Goal: Task Accomplishment & Management: Use online tool/utility

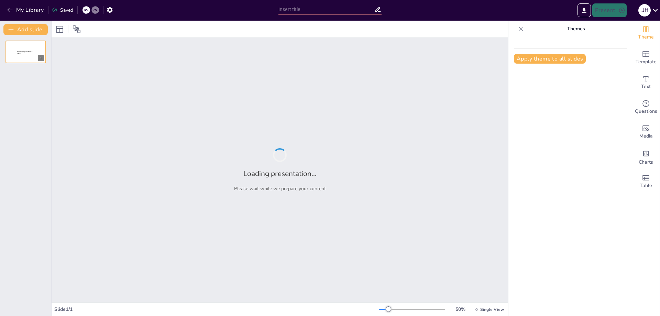
type input "Optimización de la Logística de Materiales en la Cadena de Suministro"
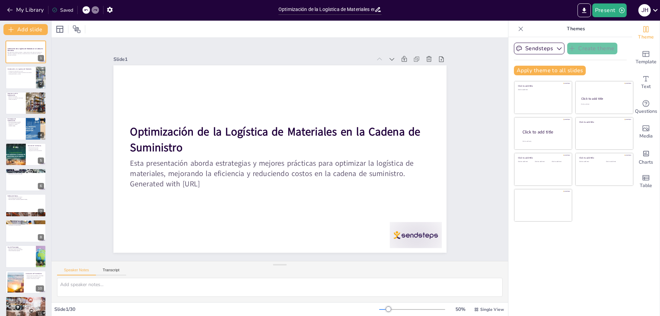
checkbox input "true"
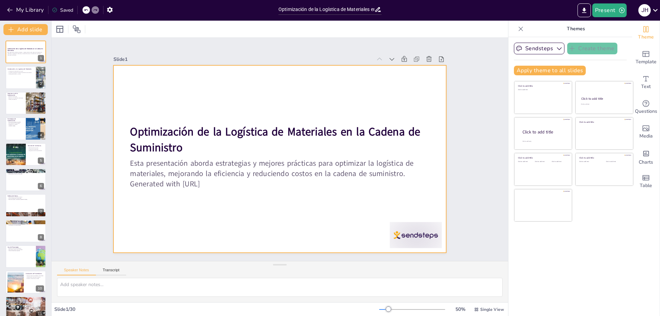
checkbox input "true"
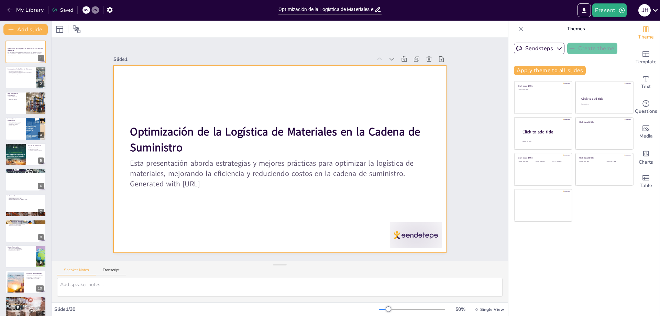
checkbox input "true"
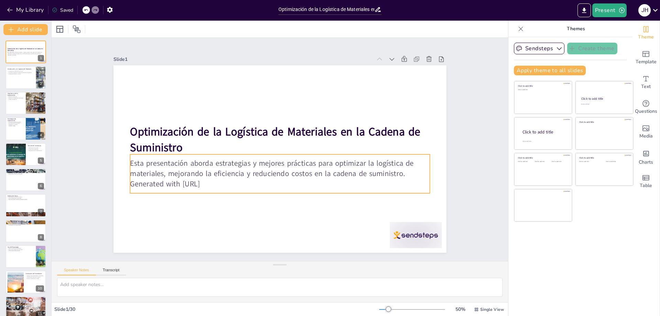
checkbox input "true"
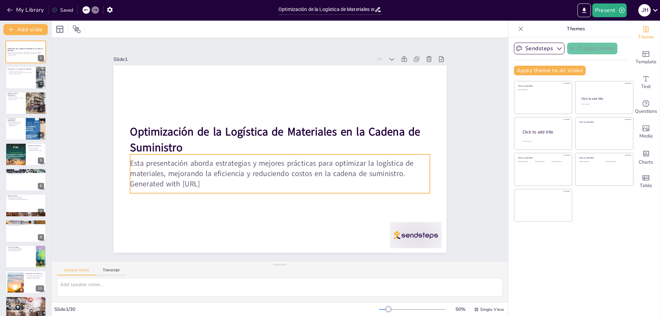
checkbox input "true"
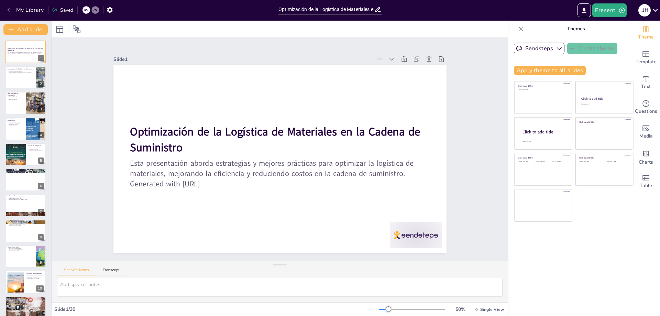
checkbox input "true"
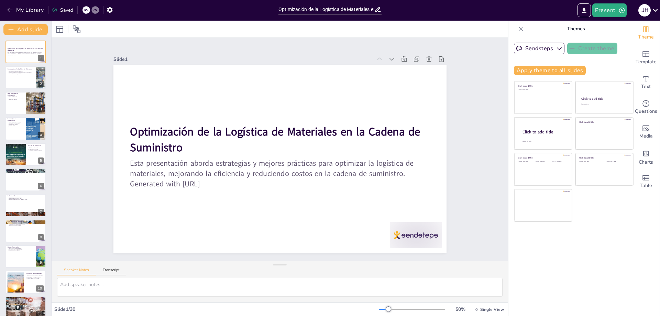
checkbox input "true"
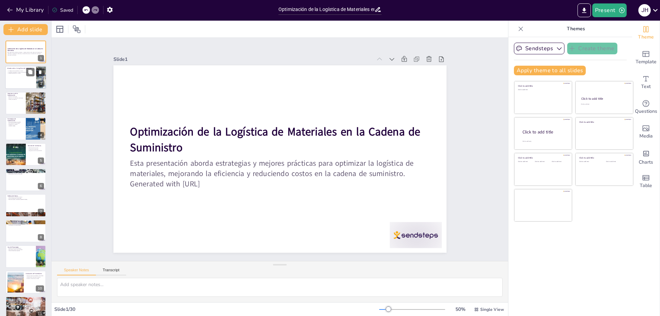
checkbox input "true"
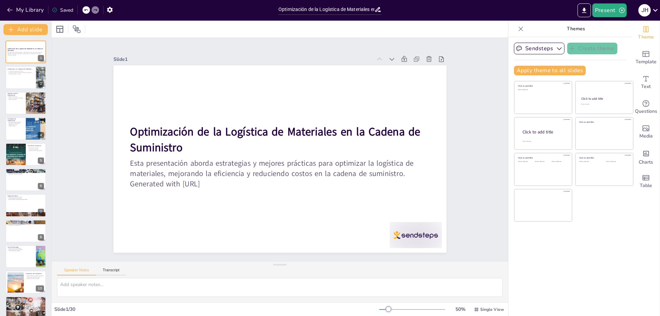
checkbox input "true"
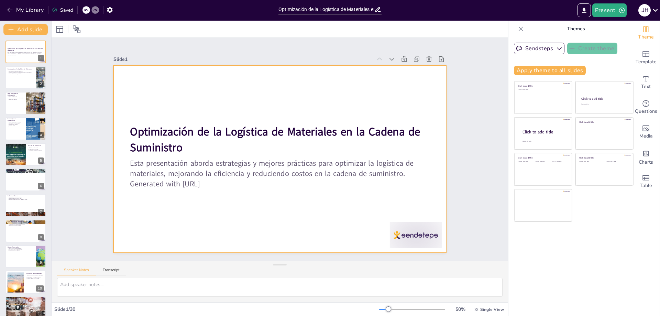
checkbox input "true"
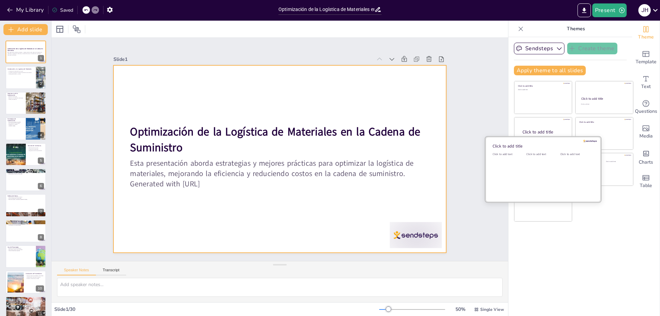
checkbox input "true"
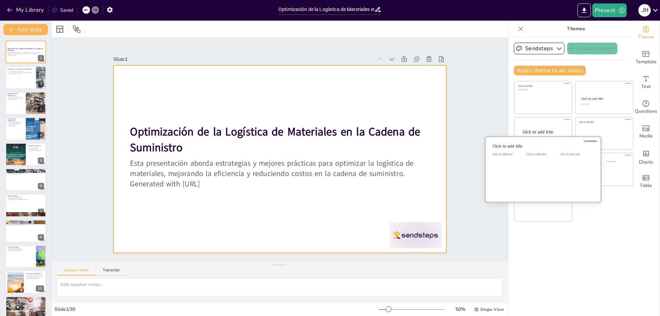
checkbox input "true"
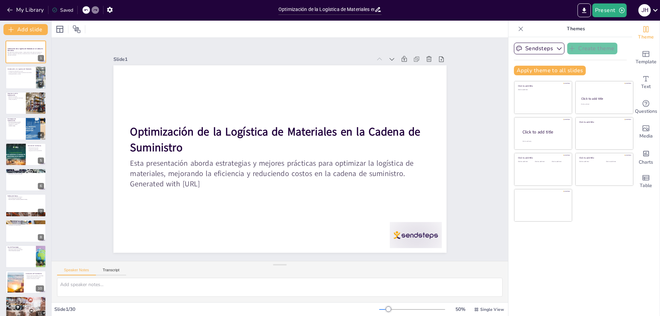
checkbox input "true"
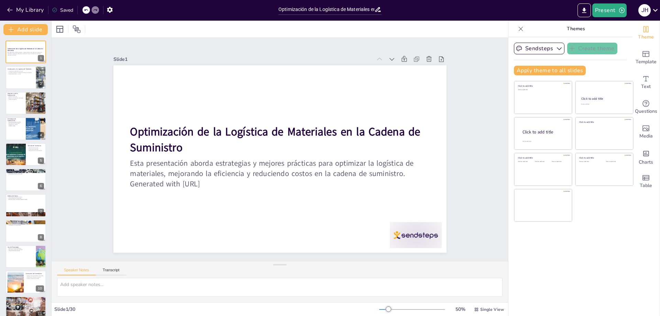
checkbox input "true"
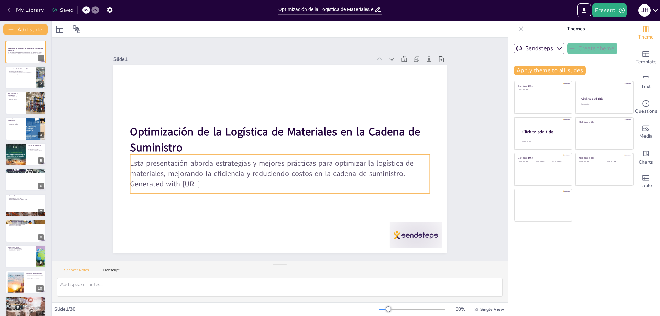
checkbox input "true"
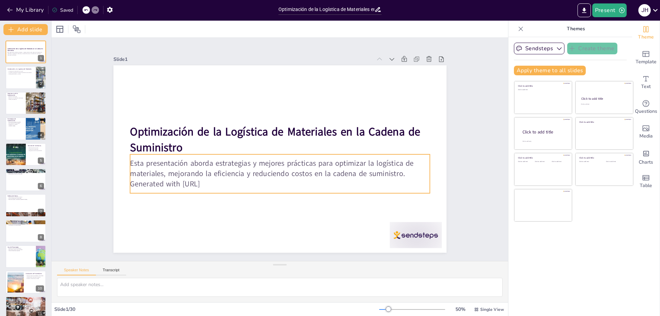
checkbox input "true"
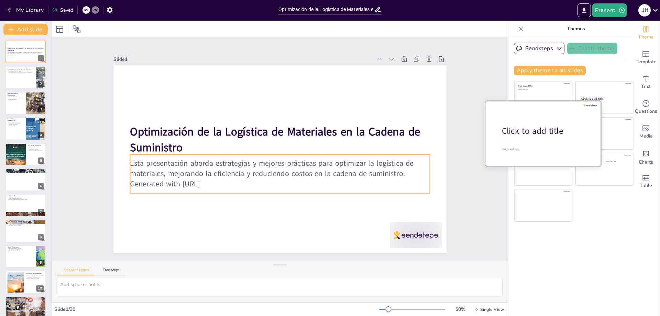
checkbox input "true"
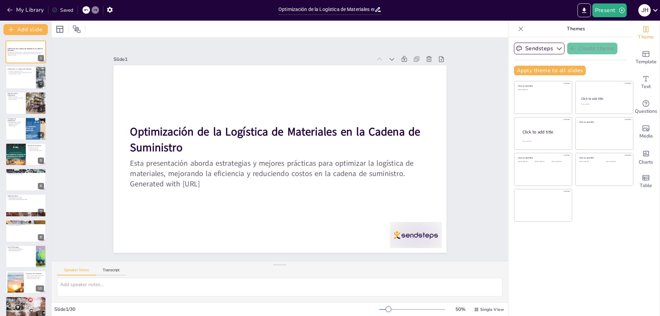
checkbox input "true"
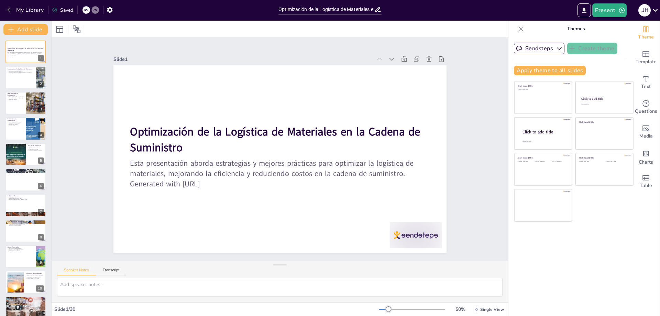
checkbox input "true"
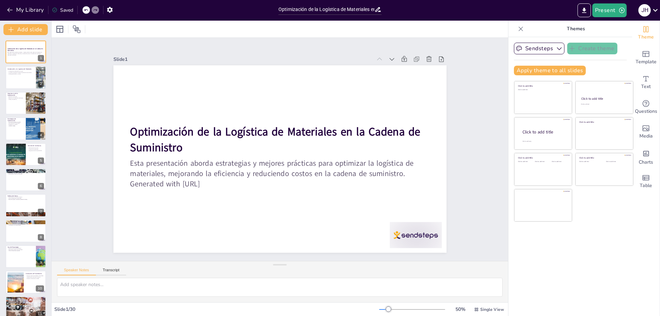
checkbox input "true"
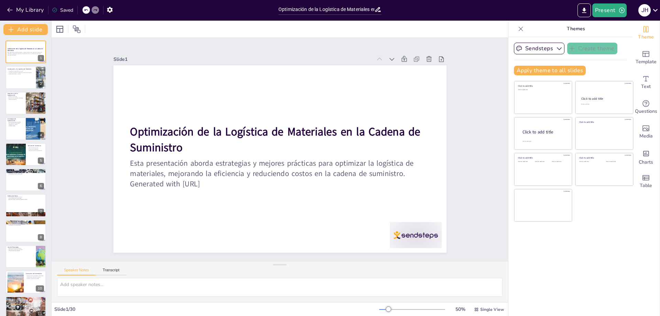
checkbox input "true"
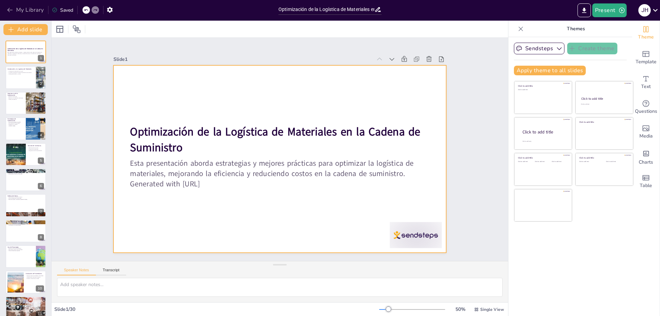
checkbox input "true"
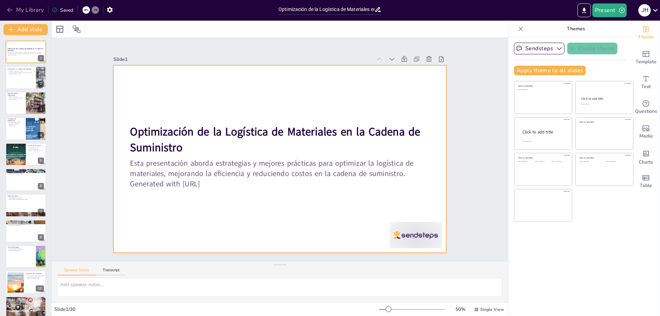
checkbox input "true"
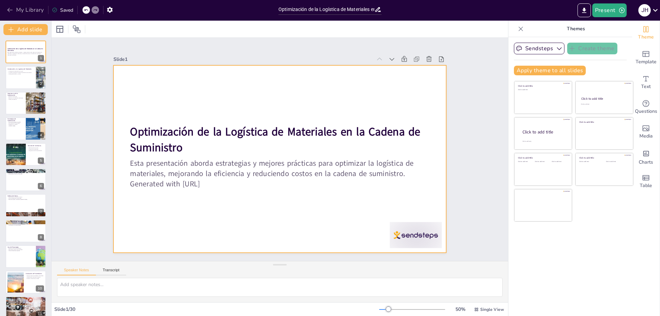
checkbox input "true"
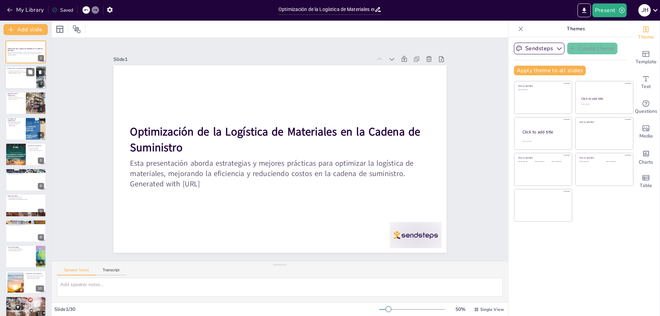
checkbox input "true"
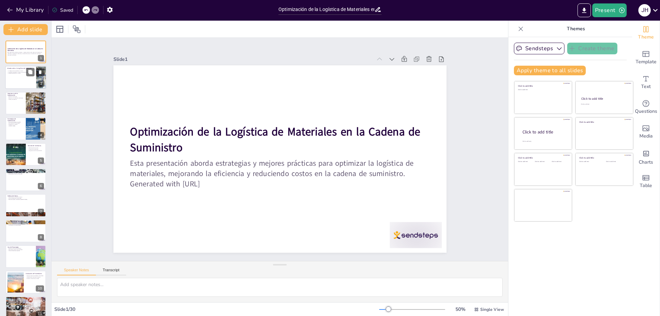
checkbox input "true"
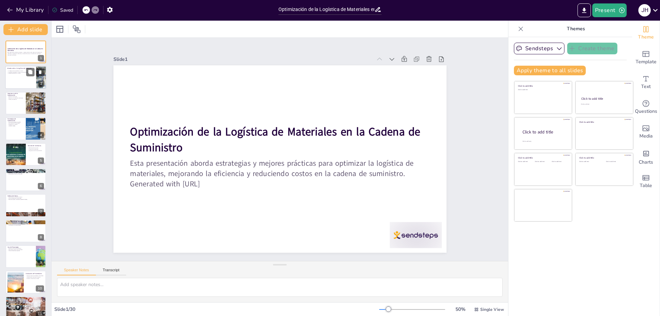
checkbox input "true"
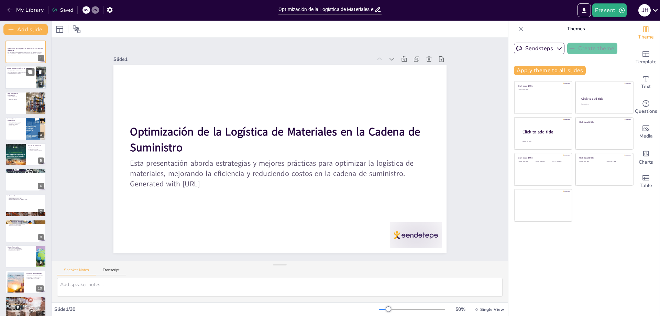
checkbox input "true"
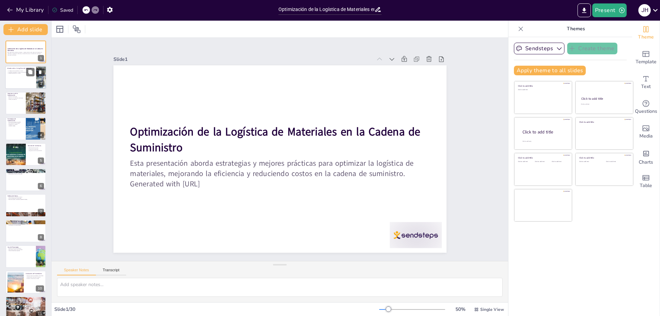
checkbox input "true"
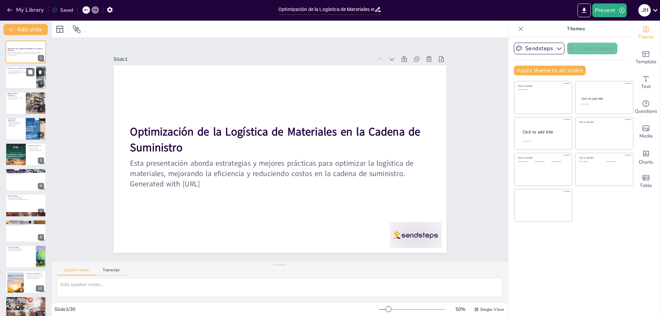
checkbox input "true"
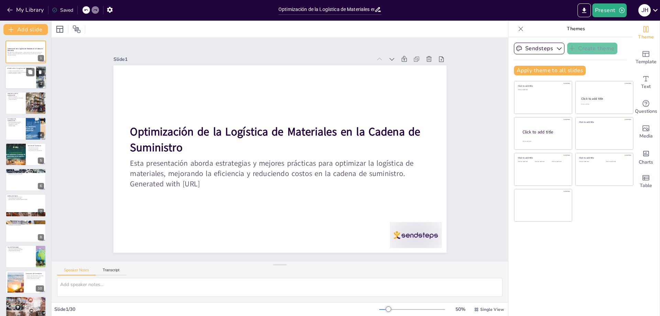
checkbox input "true"
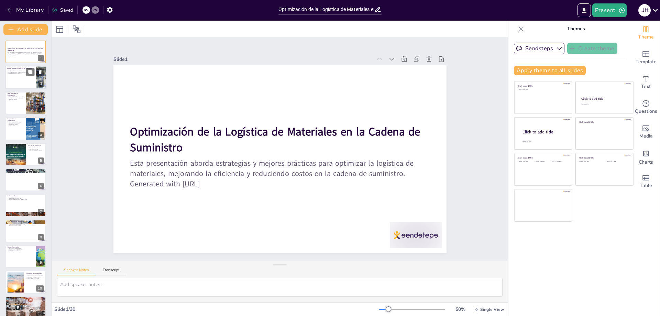
click at [18, 74] on div at bounding box center [25, 77] width 41 height 23
type textarea "La logística de materiales es un componente esencial en cualquier cadena de sum…"
checkbox input "true"
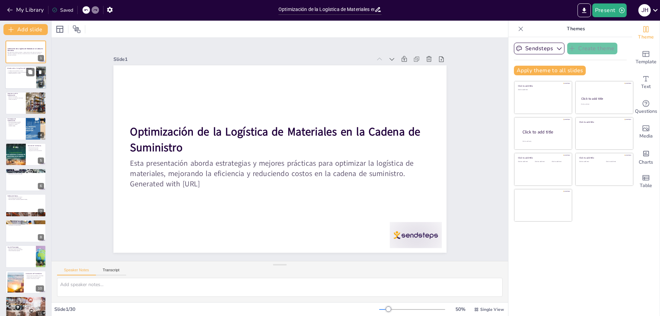
checkbox input "true"
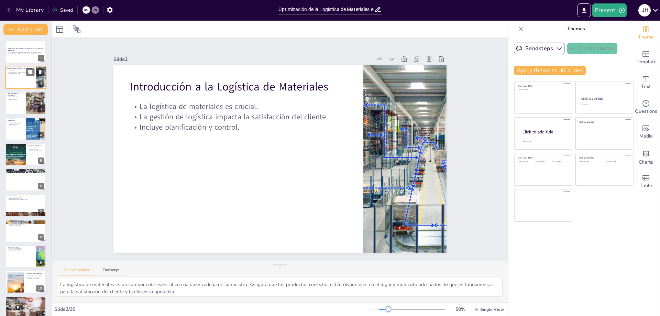
checkbox input "true"
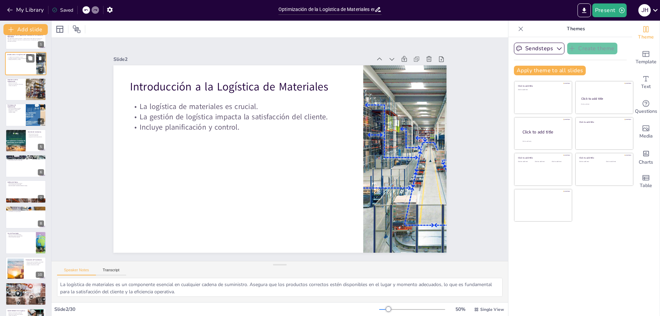
checkbox input "true"
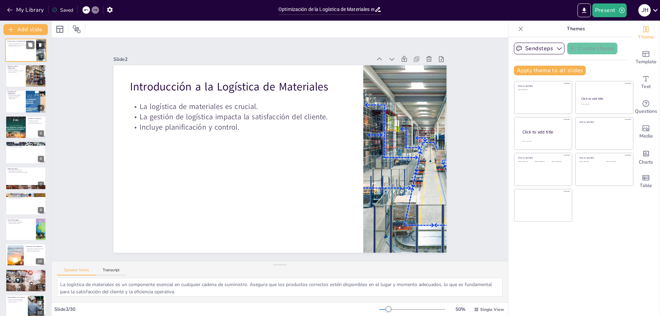
checkbox input "true"
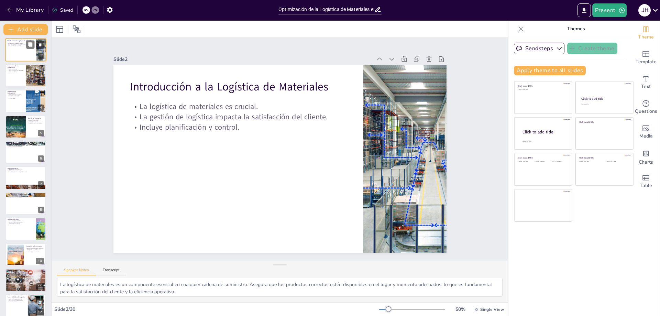
scroll to position [41, 0]
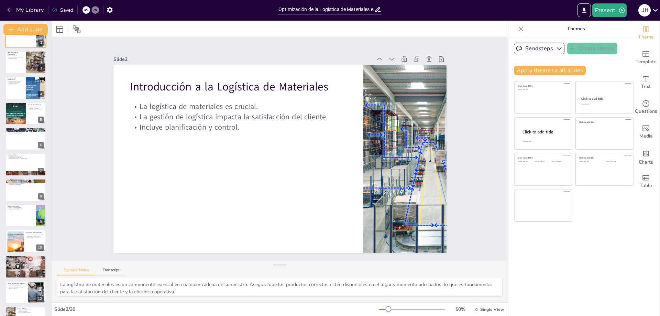
checkbox input "true"
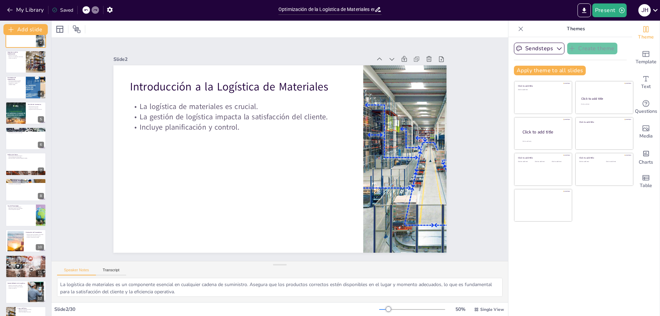
checkbox input "true"
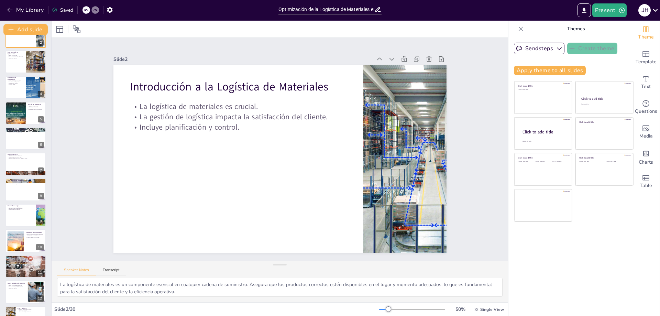
checkbox input "true"
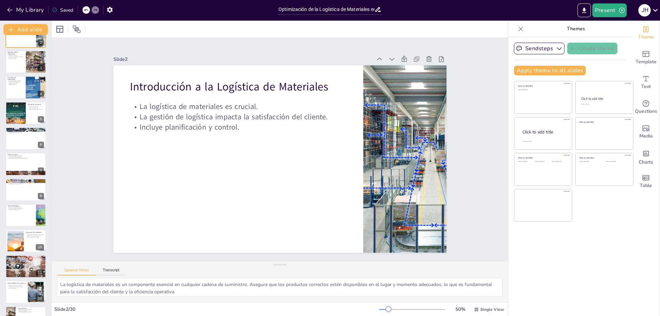
checkbox input "true"
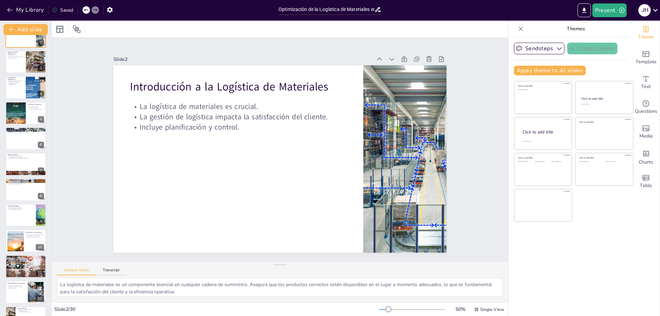
checkbox input "true"
click at [586, 12] on icon "Export to PowerPoint" at bounding box center [584, 10] width 7 height 7
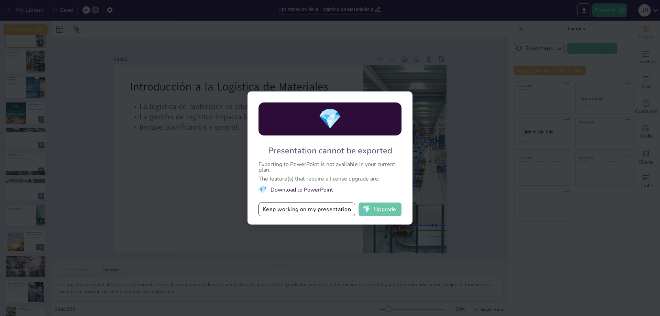
click at [375, 212] on button "💎 Upgrade" at bounding box center [380, 209] width 43 height 14
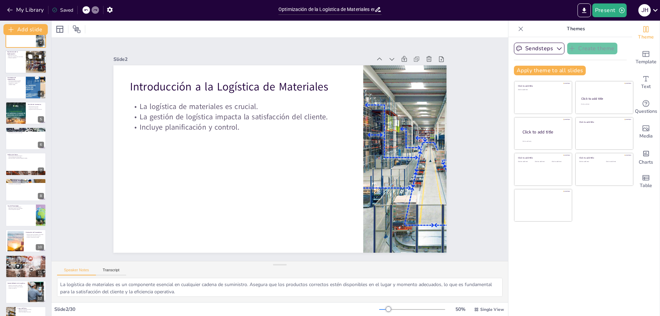
click at [14, 66] on div at bounding box center [25, 61] width 41 height 23
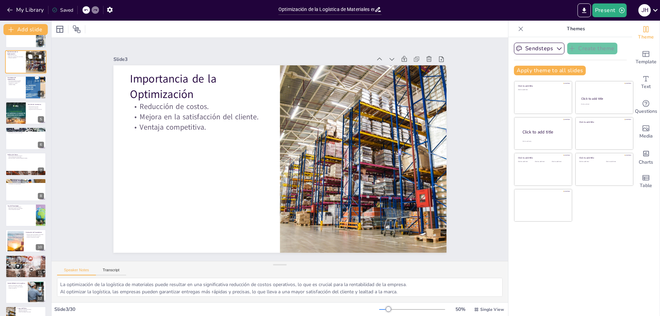
scroll to position [0, 0]
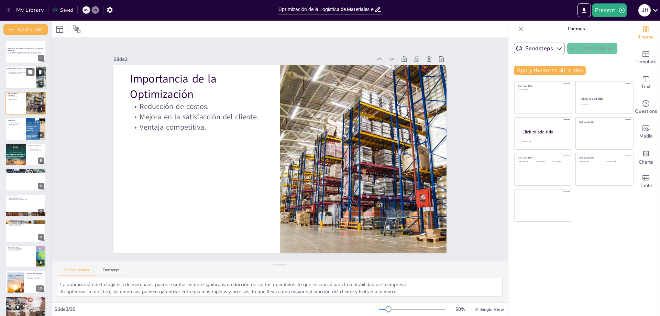
click at [20, 85] on div at bounding box center [25, 77] width 41 height 23
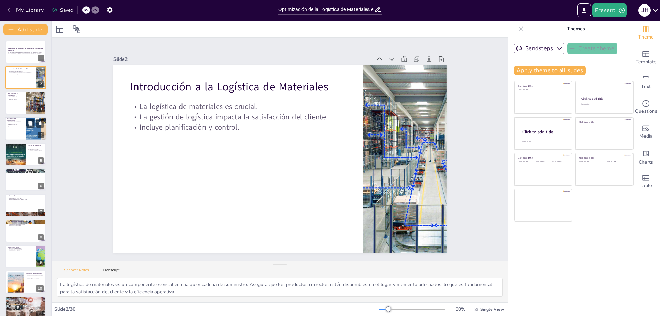
click at [14, 122] on p "Uso de tecnologías avanzadas." at bounding box center [15, 121] width 16 height 1
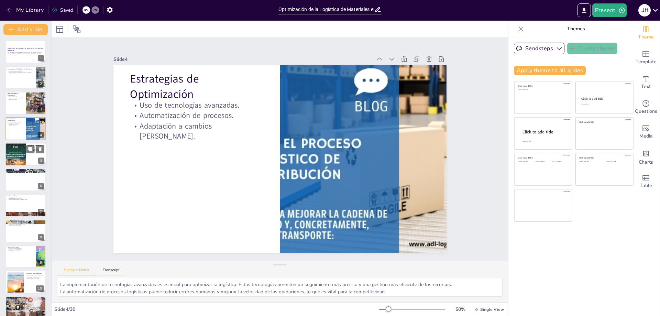
click at [21, 156] on div at bounding box center [15, 154] width 33 height 23
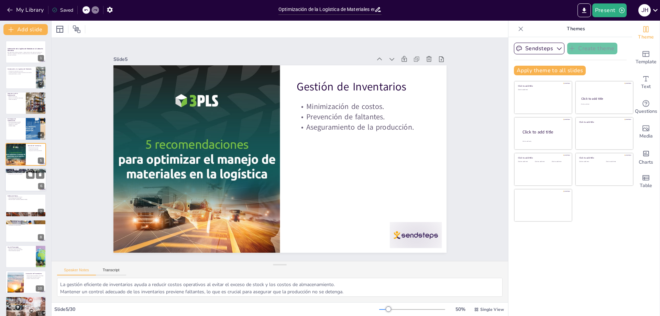
click at [18, 182] on div at bounding box center [25, 179] width 41 height 23
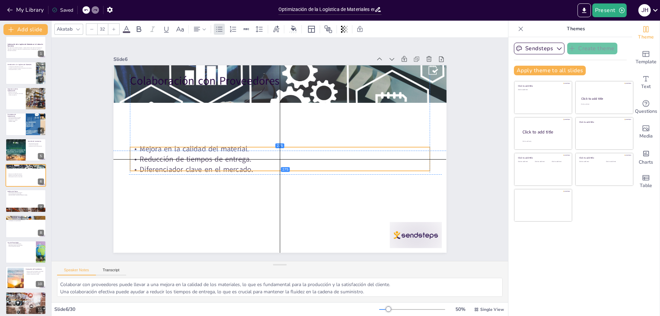
drag, startPoint x: 204, startPoint y: 90, endPoint x: 203, endPoint y: 149, distance: 58.8
click at [203, 149] on p "Mejora en la calidad del material." at bounding box center [279, 148] width 295 height 73
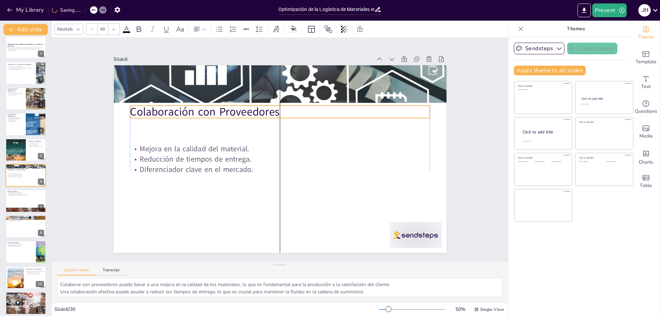
drag, startPoint x: 222, startPoint y: 73, endPoint x: 222, endPoint y: 103, distance: 30.9
click at [222, 103] on p "Colaboración con Proveedores" at bounding box center [284, 112] width 300 height 47
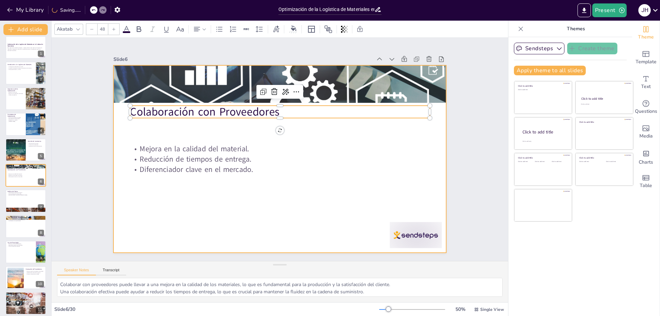
click at [357, 130] on div at bounding box center [278, 158] width 351 height 221
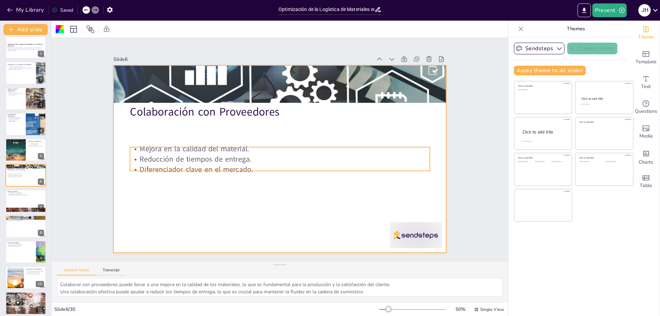
drag, startPoint x: 212, startPoint y: 150, endPoint x: 213, endPoint y: 141, distance: 9.8
click at [213, 142] on p "Mejora en la calidad del material." at bounding box center [280, 148] width 288 height 102
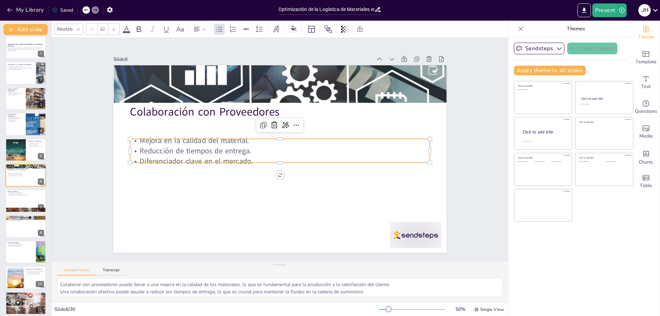
click at [213, 137] on p "Mejora en la calidad del material." at bounding box center [280, 141] width 299 height 42
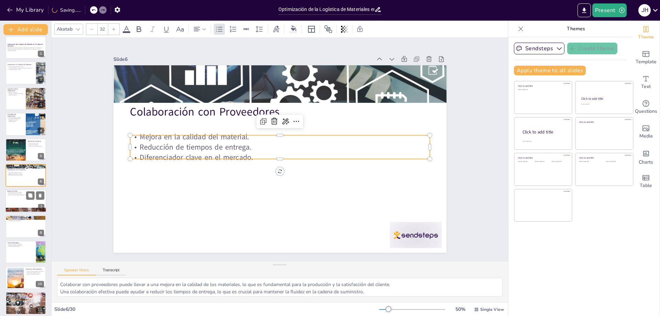
click at [24, 205] on div at bounding box center [25, 200] width 41 height 23
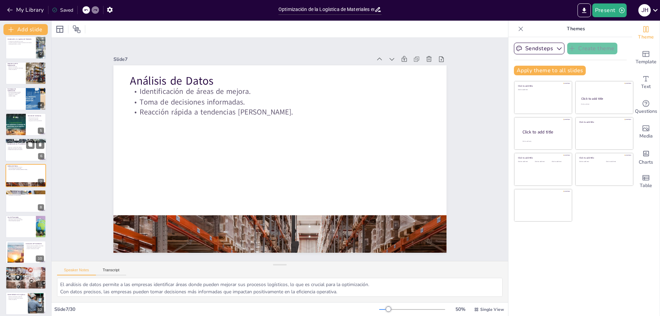
click at [25, 147] on p "Mejora en la calidad del material." at bounding box center [25, 146] width 37 height 1
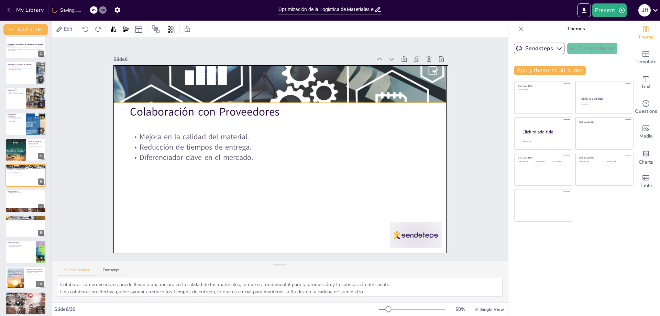
click at [221, 78] on div at bounding box center [286, 84] width 351 height 223
click at [221, 78] on div at bounding box center [293, 85] width 365 height 254
click at [221, 76] on div at bounding box center [286, 84] width 351 height 222
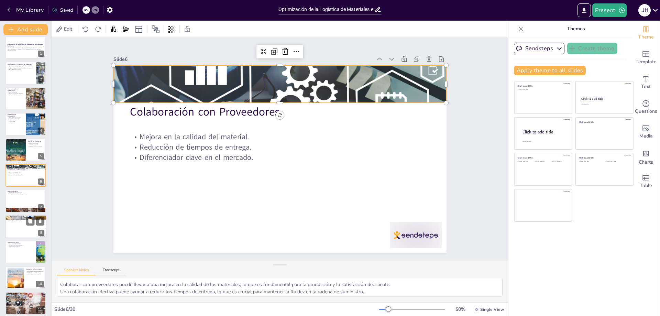
click at [23, 233] on div at bounding box center [25, 226] width 41 height 23
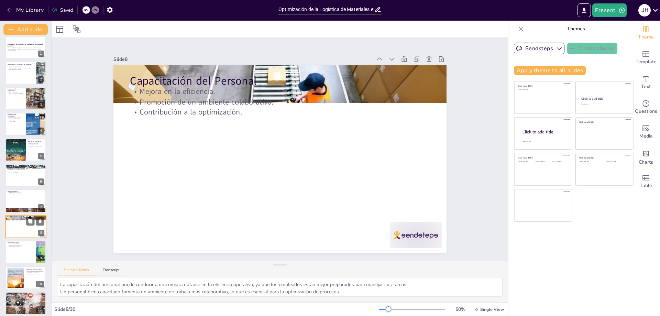
scroll to position [55, 0]
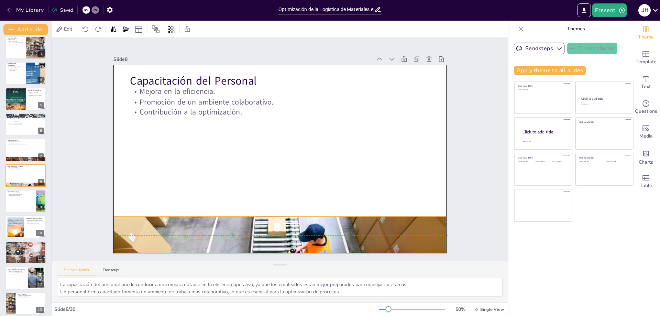
drag, startPoint x: 296, startPoint y: 69, endPoint x: 297, endPoint y: 219, distance: 149.9
click at [297, 219] on div at bounding box center [271, 234] width 354 height 251
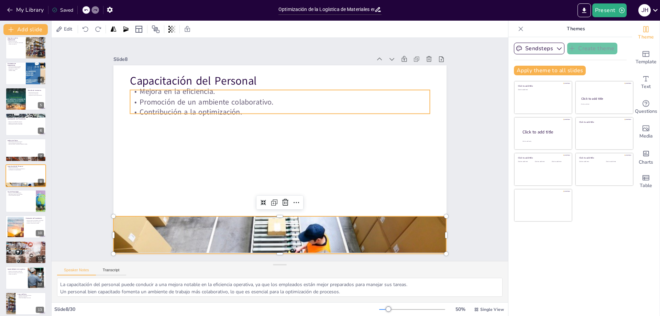
click at [209, 87] on div "Capacitación del Personal Mejora en la eficiencia. Promoción de un ambiente col…" at bounding box center [278, 158] width 351 height 221
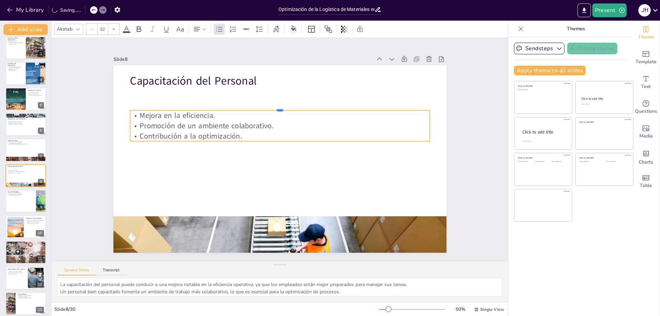
drag, startPoint x: 232, startPoint y: 87, endPoint x: 231, endPoint y: 122, distance: 34.4
click at [231, 122] on div "Capacitación del Personal Mejora en la eficiencia. Promoción de un ambiente col…" at bounding box center [279, 158] width 333 height 187
click at [42, 197] on icon at bounding box center [40, 196] width 5 height 5
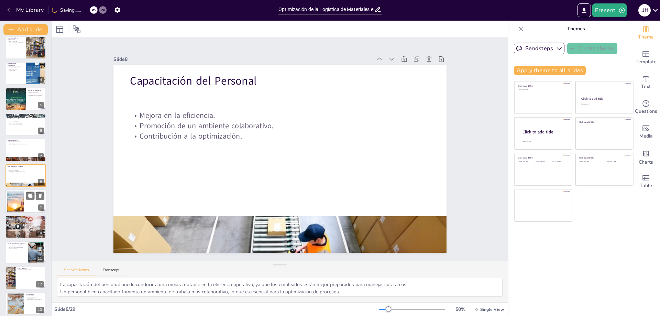
click at [16, 202] on div at bounding box center [15, 201] width 37 height 21
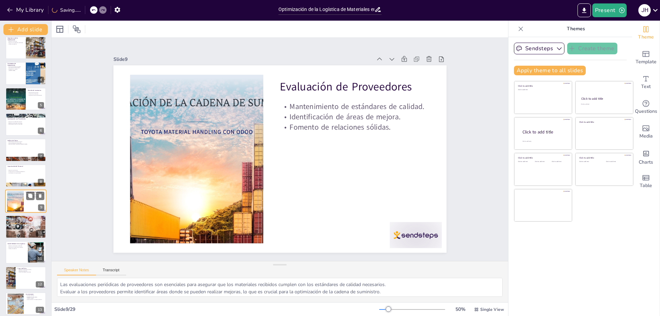
scroll to position [81, 0]
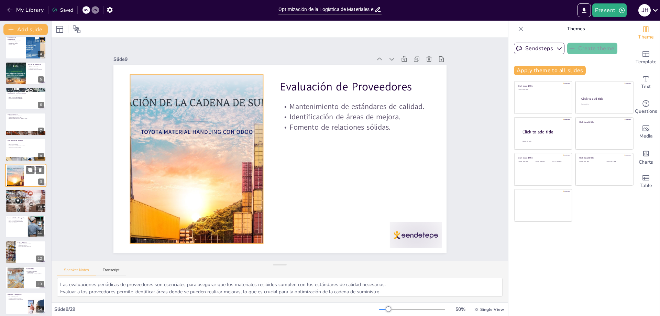
click at [22, 176] on div at bounding box center [15, 175] width 37 height 21
click at [246, 142] on div at bounding box center [196, 141] width 328 height 227
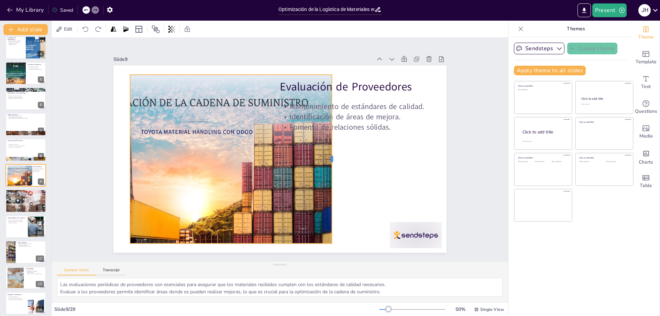
drag, startPoint x: 258, startPoint y: 158, endPoint x: 327, endPoint y: 159, distance: 68.8
click at [327, 159] on div at bounding box center [328, 176] width 57 height 162
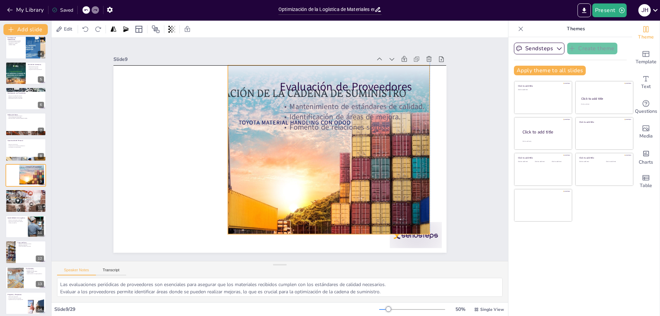
drag, startPoint x: 257, startPoint y: 136, endPoint x: 327, endPoint y: 139, distance: 69.8
click at [329, 137] on div at bounding box center [294, 152] width 328 height 227
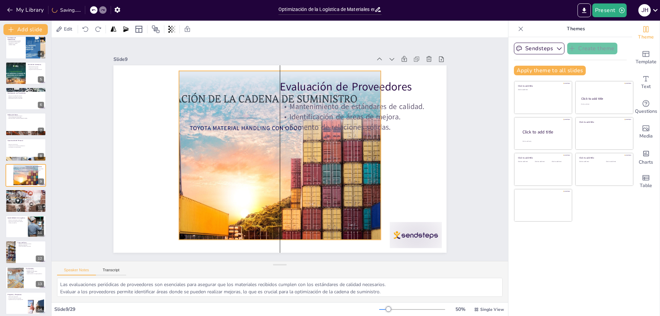
drag, startPoint x: 327, startPoint y: 139, endPoint x: 306, endPoint y: 134, distance: 21.0
click at [306, 134] on div at bounding box center [244, 151] width 315 height 199
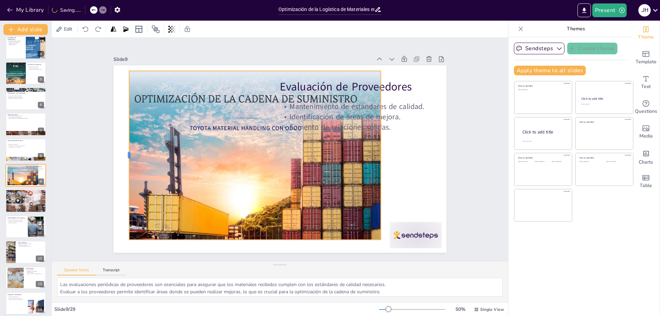
drag, startPoint x: 172, startPoint y: 151, endPoint x: 122, endPoint y: 167, distance: 52.3
click at [122, 167] on div at bounding box center [128, 123] width 41 height 166
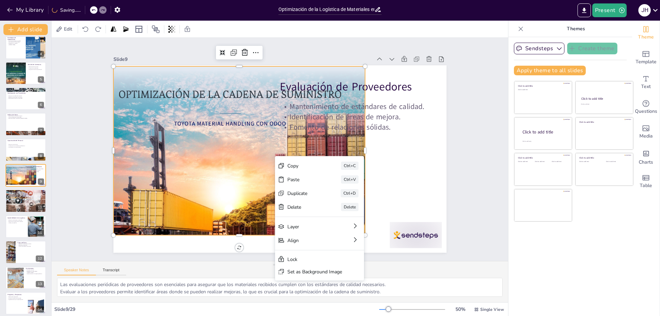
click at [225, 163] on div at bounding box center [229, 145] width 315 height 199
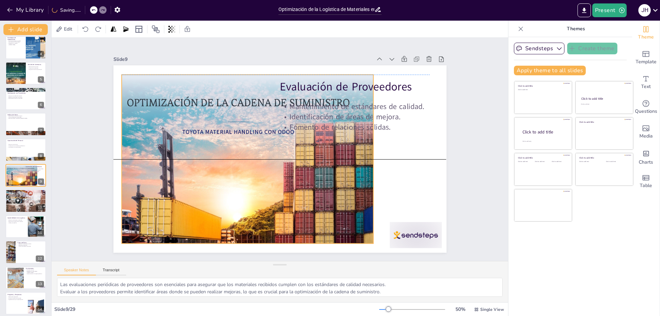
drag, startPoint x: 231, startPoint y: 153, endPoint x: 239, endPoint y: 161, distance: 11.2
click at [239, 161] on div at bounding box center [236, 154] width 315 height 199
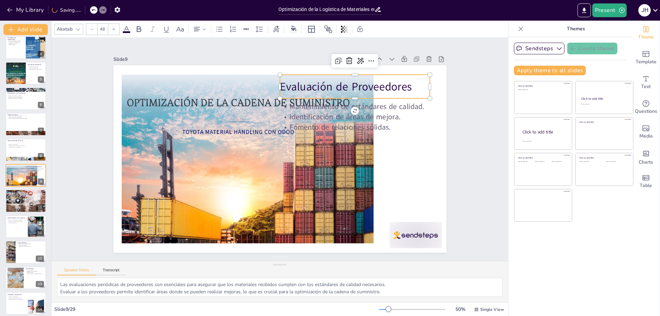
click at [393, 85] on p "Evaluación de Proveedores" at bounding box center [366, 103] width 150 height 46
click at [23, 201] on div at bounding box center [25, 201] width 41 height 26
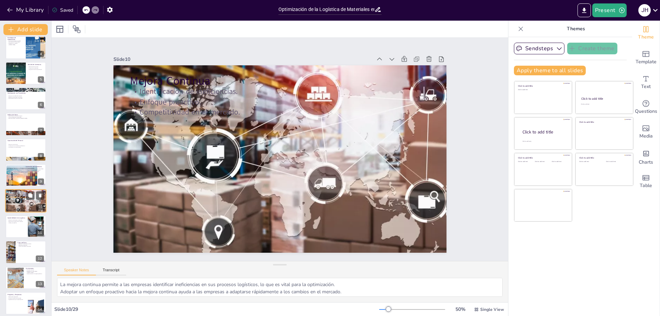
scroll to position [107, 0]
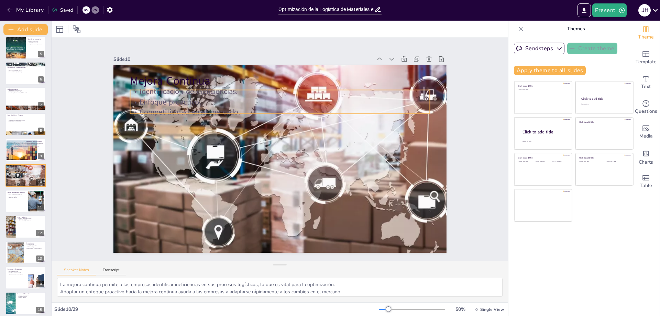
click at [166, 95] on p "Enfoque proactivo." at bounding box center [289, 103] width 295 height 73
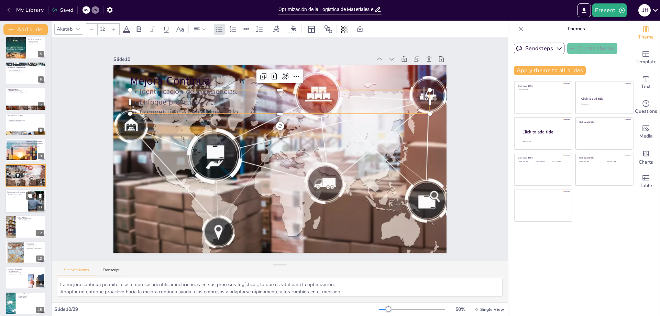
click at [10, 208] on div at bounding box center [25, 200] width 41 height 23
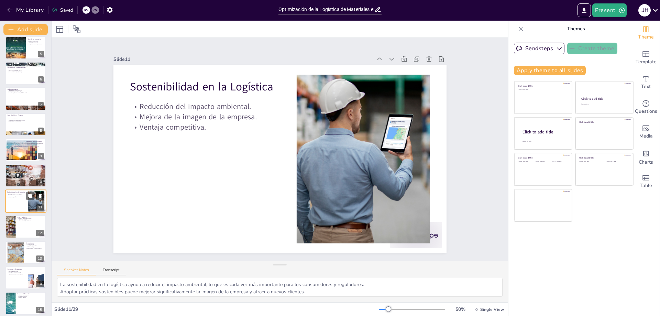
scroll to position [132, 0]
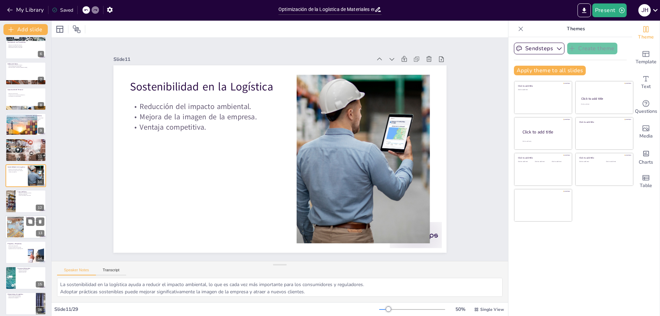
click at [13, 231] on div at bounding box center [15, 226] width 45 height 21
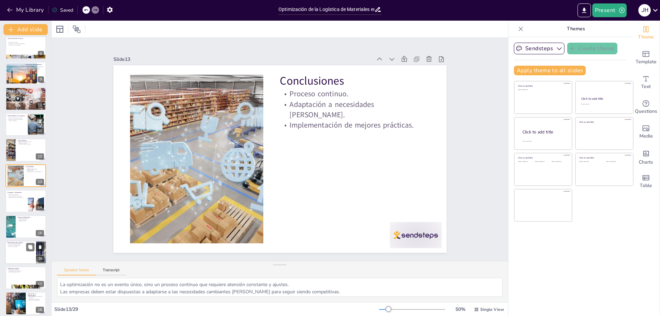
click at [8, 256] on div at bounding box center [25, 252] width 41 height 23
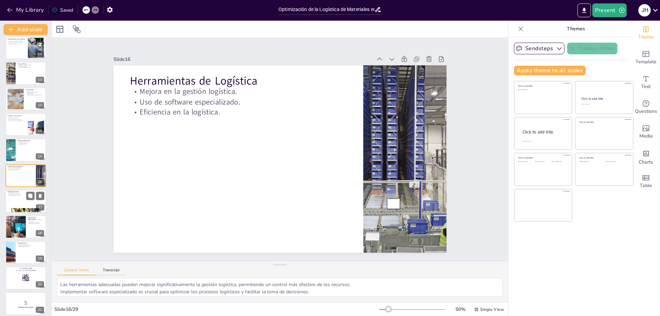
click at [20, 199] on div at bounding box center [25, 200] width 41 height 23
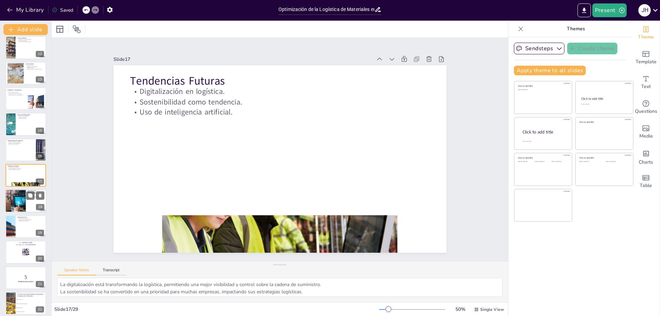
click at [15, 205] on div at bounding box center [15, 200] width 31 height 23
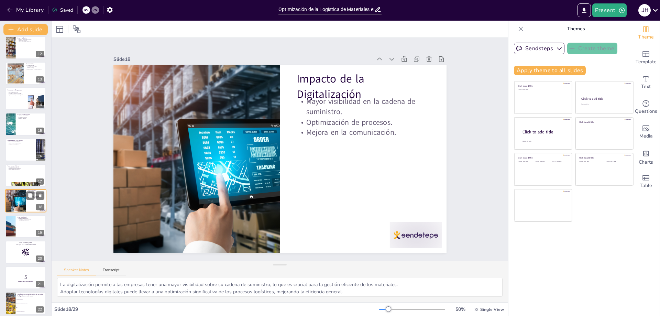
scroll to position [311, 0]
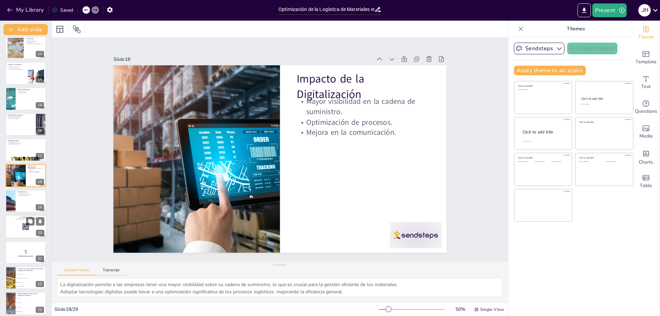
click at [13, 230] on div at bounding box center [25, 226] width 41 height 23
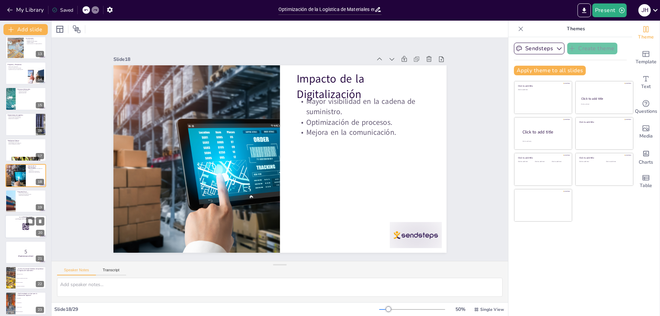
scroll to position [362, 0]
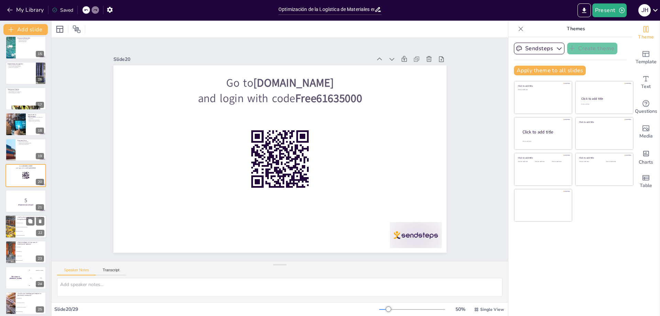
click at [16, 228] on li "Mejora en la satisfacción del cliente" at bounding box center [30, 227] width 31 height 4
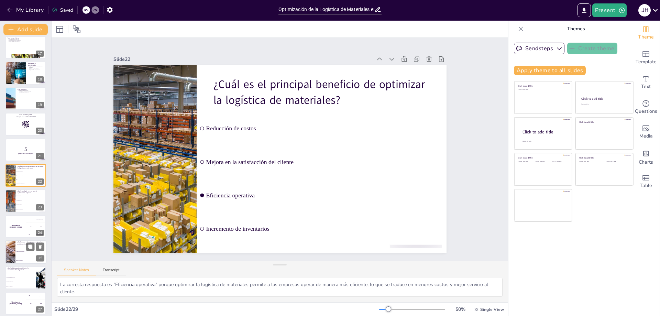
click at [16, 251] on input "checkbox" at bounding box center [16, 251] width 0 height 0
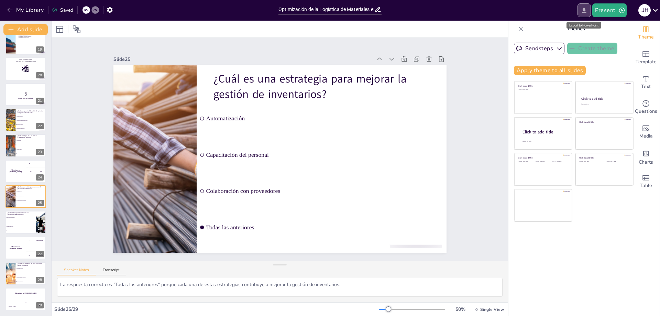
click at [589, 12] on button "Export to PowerPoint" at bounding box center [583, 10] width 13 height 14
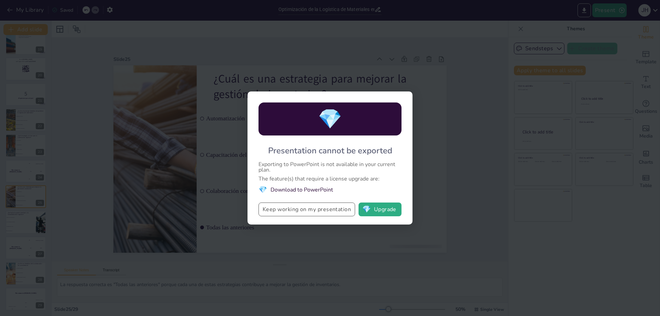
click at [308, 209] on button "Keep working on my presentation" at bounding box center [306, 209] width 97 height 14
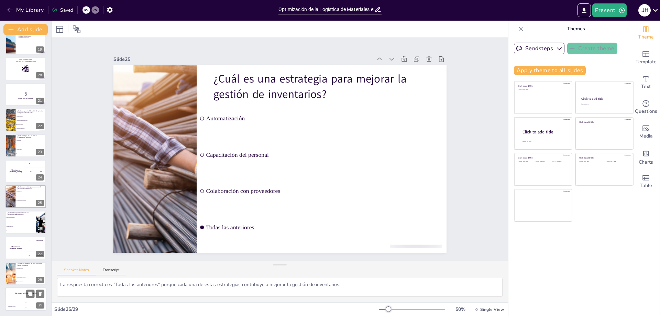
click at [22, 300] on div "Jaap 200" at bounding box center [26, 305] width 14 height 12
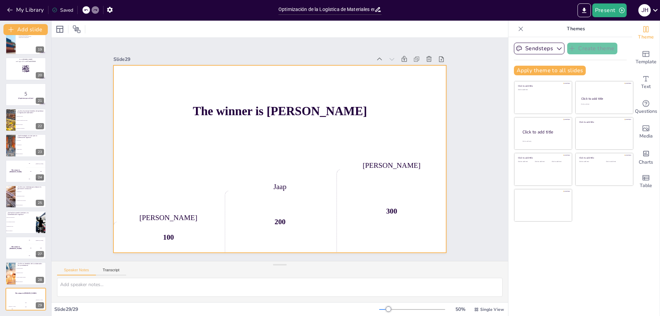
click at [386, 166] on div "[PERSON_NAME]" at bounding box center [392, 165] width 110 height 8
click at [386, 167] on div "[PERSON_NAME]" at bounding box center [389, 177] width 110 height 20
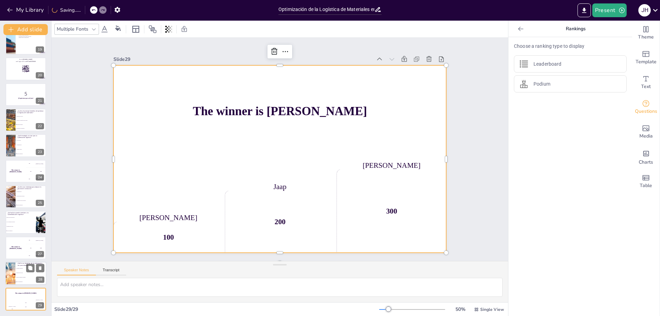
click at [20, 275] on li "Mejora en tiempos de entrega" at bounding box center [30, 277] width 31 height 4
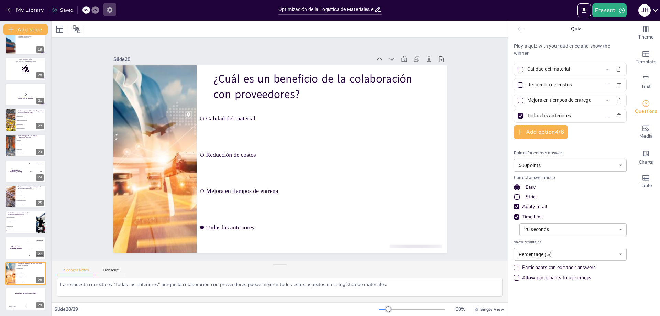
click at [109, 13] on icon "button" at bounding box center [109, 9] width 7 height 7
click at [109, 11] on icon "button" at bounding box center [109, 10] width 5 height 6
click at [86, 8] on icon at bounding box center [86, 10] width 4 height 4
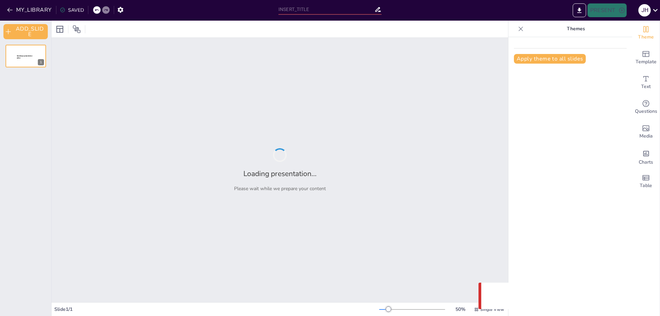
type input "Optimización de la Logística de Materiales en la Cadena de Suministro"
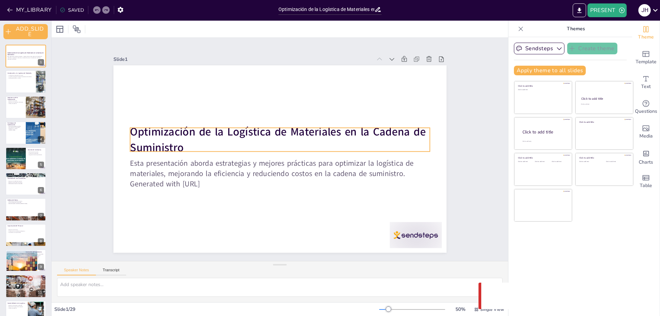
checkbox input "true"
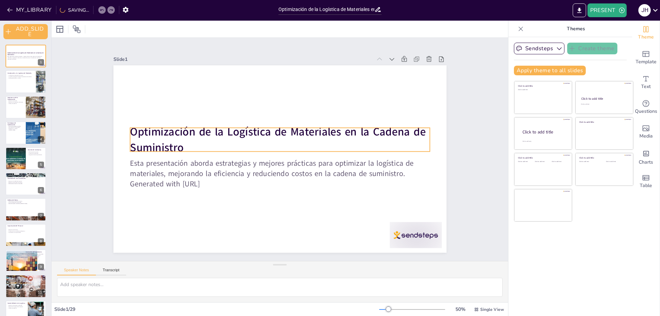
checkbox input "true"
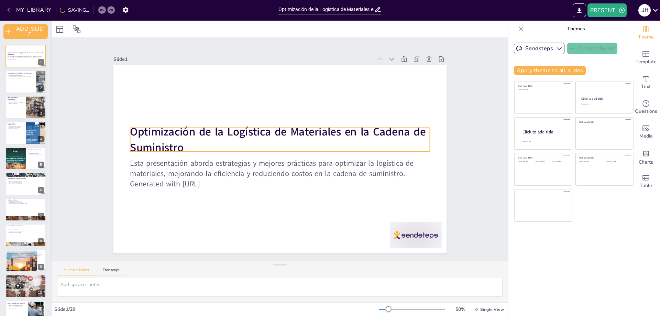
checkbox input "true"
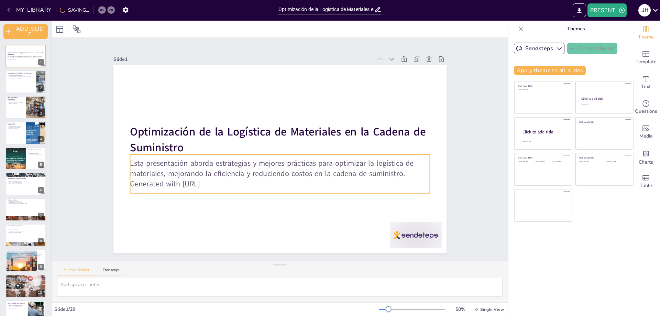
checkbox input "true"
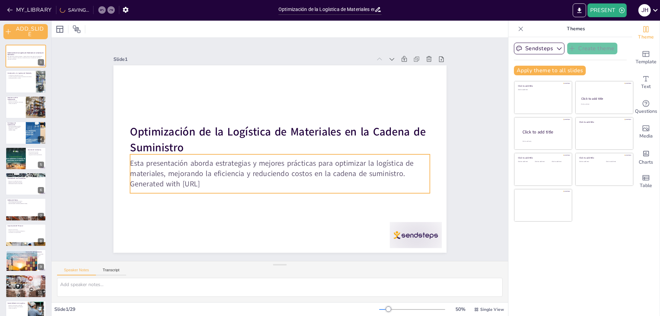
checkbox input "true"
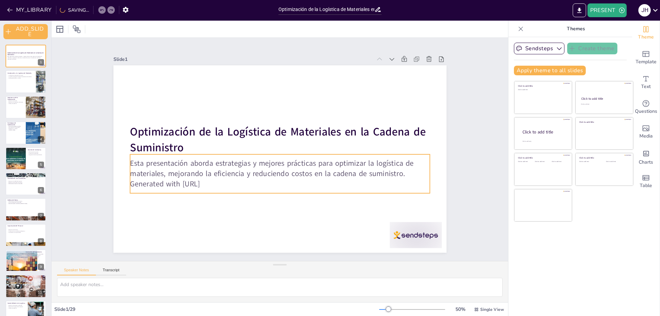
checkbox input "true"
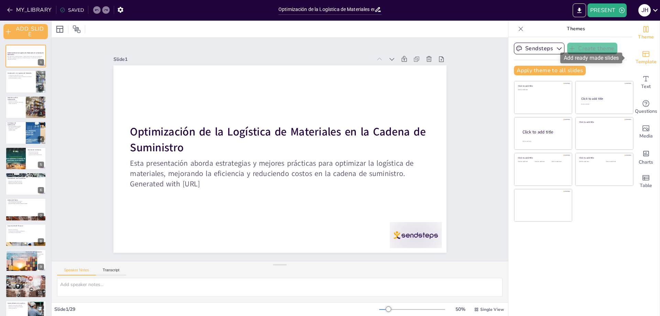
click at [646, 56] on div "Template" at bounding box center [645, 57] width 27 height 25
checkbox input "true"
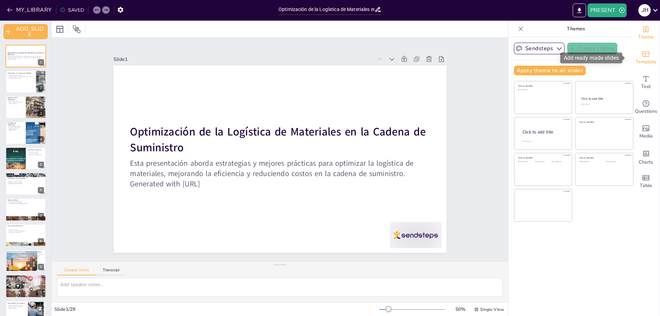
checkbox input "true"
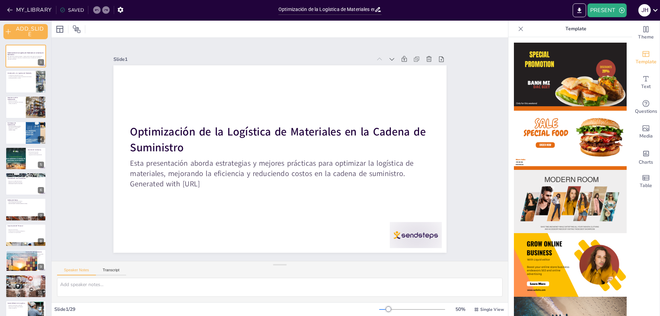
click at [564, 253] on img at bounding box center [570, 265] width 113 height 64
checkbox input "true"
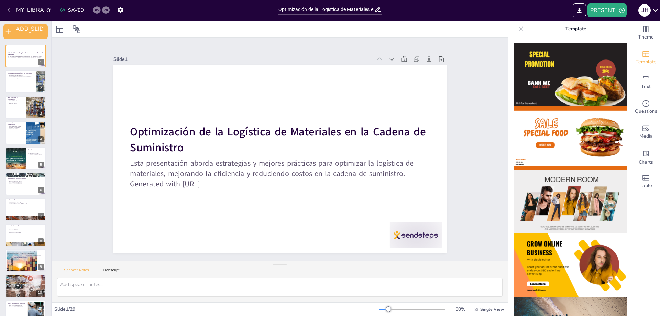
checkbox input "true"
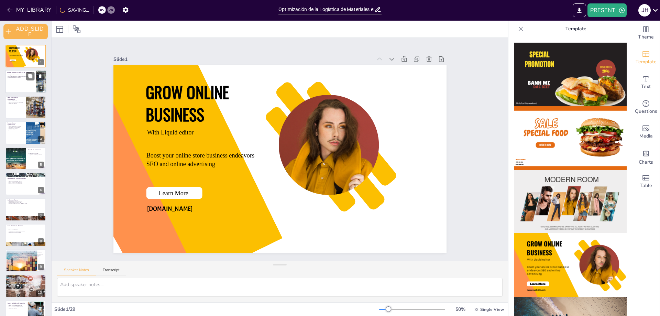
checkbox input "true"
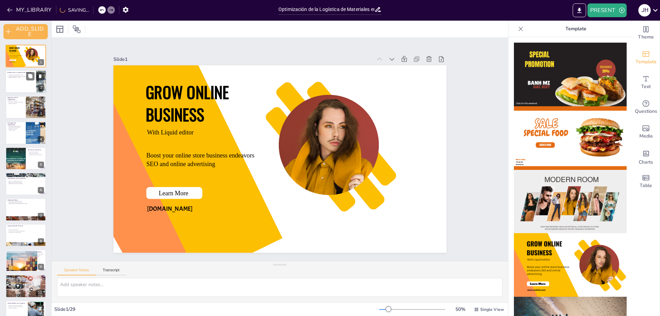
checkbox input "true"
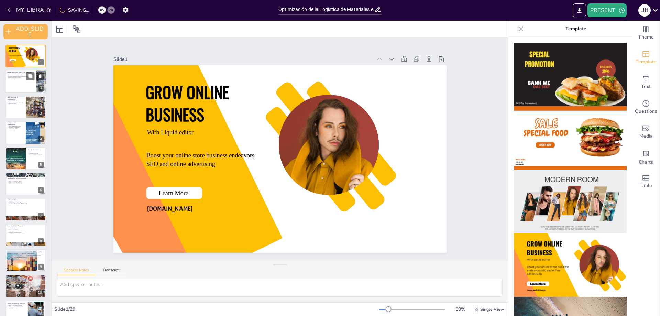
checkbox input "true"
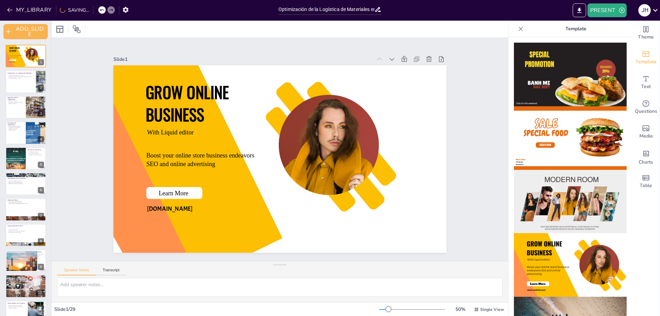
checkbox input "true"
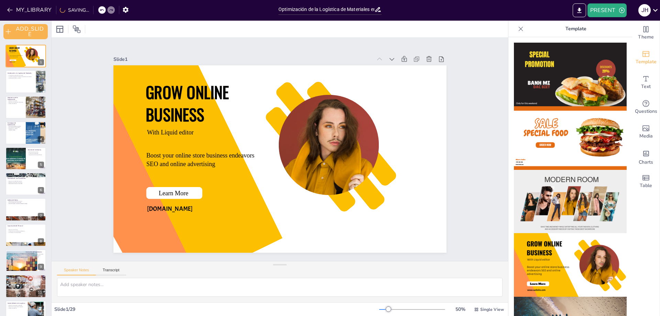
checkbox input "true"
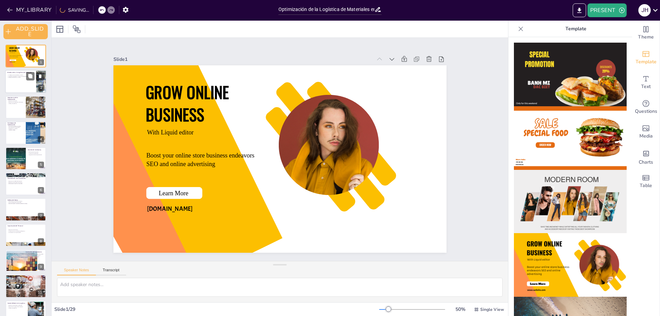
checkbox input "true"
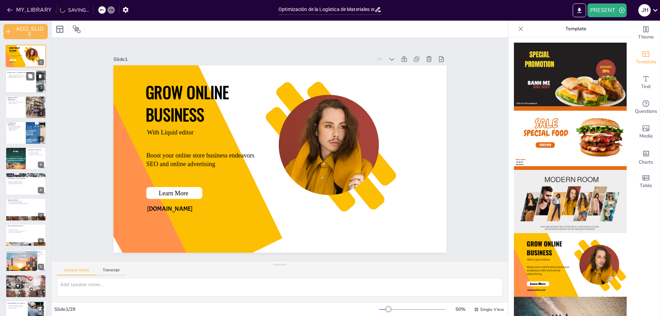
click at [21, 84] on div at bounding box center [25, 81] width 41 height 23
type textarea "La logística de materiales es un componente esencial en cualquier cadena de sum…"
checkbox input "true"
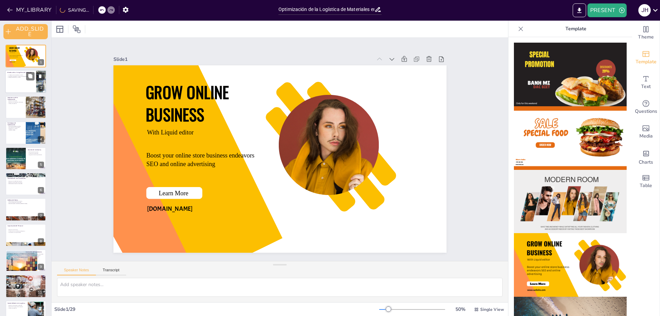
checkbox input "true"
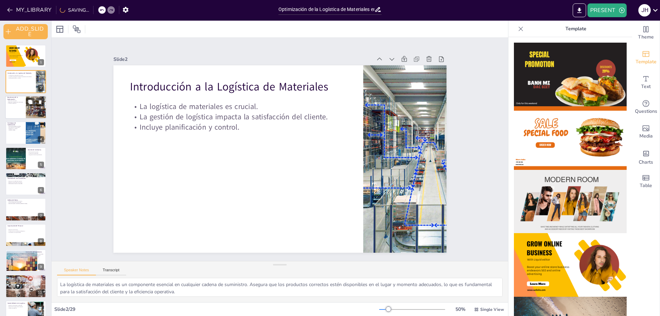
checkbox input "true"
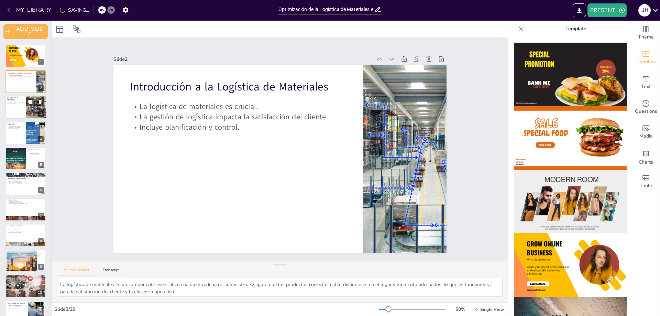
checkbox input "true"
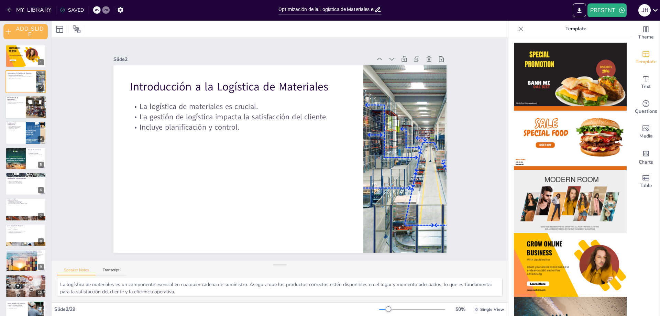
checkbox input "true"
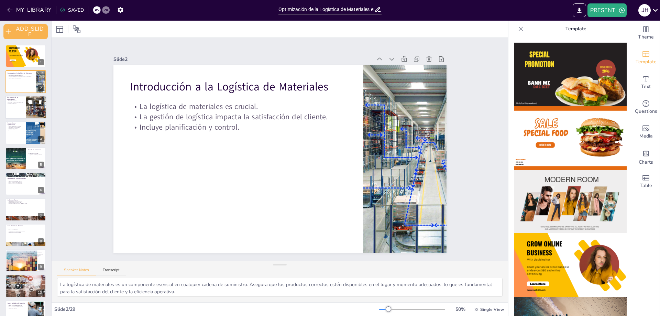
checkbox input "true"
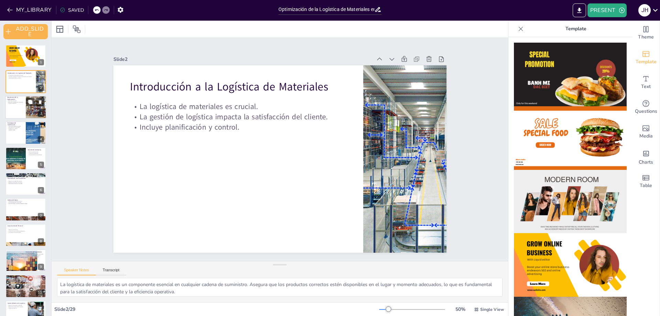
checkbox input "true"
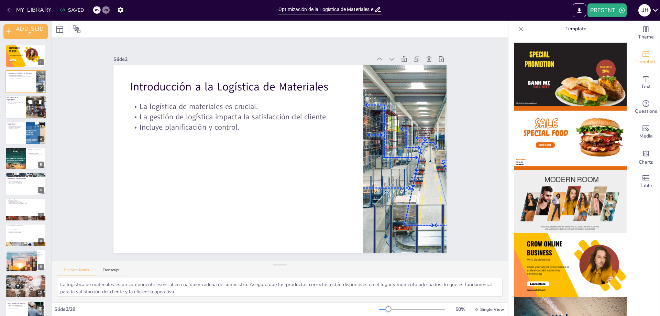
click at [16, 104] on p "Ventaja competitiva." at bounding box center [15, 103] width 16 height 1
type textarea "La optimización de la logística de materiales puede resultar en una significati…"
checkbox input "true"
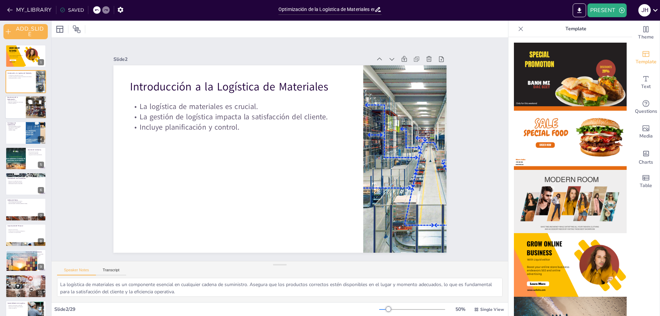
checkbox input "true"
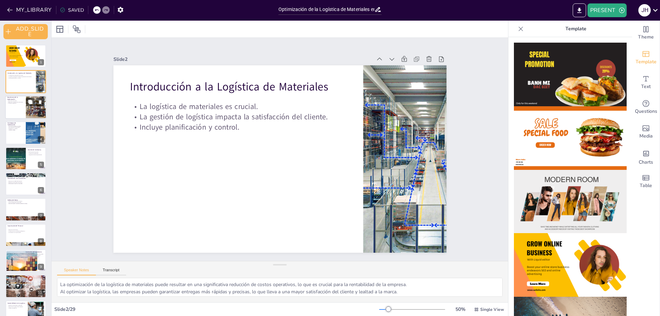
checkbox input "true"
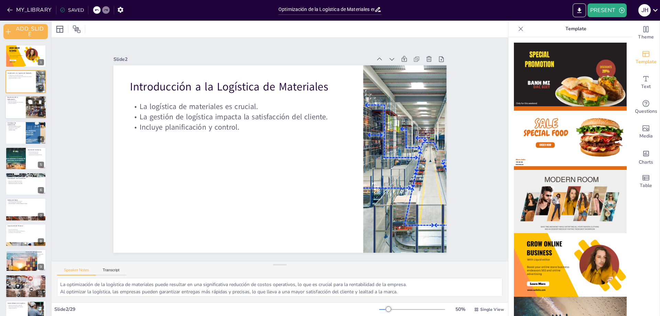
checkbox input "true"
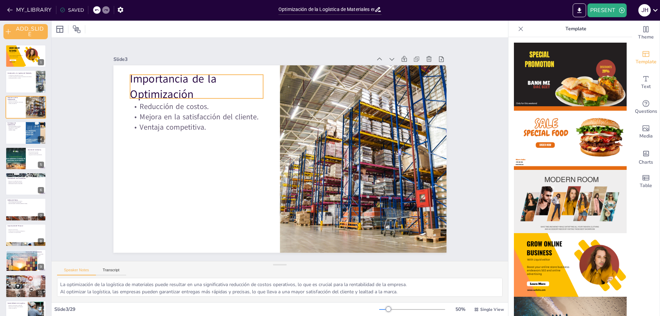
checkbox input "true"
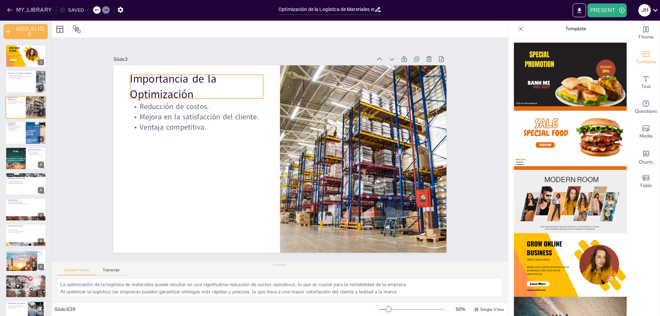
checkbox input "true"
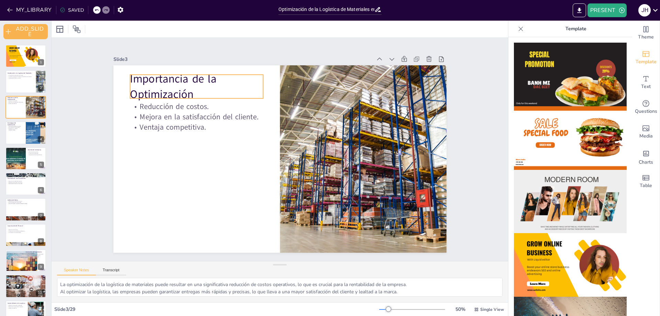
checkbox input "true"
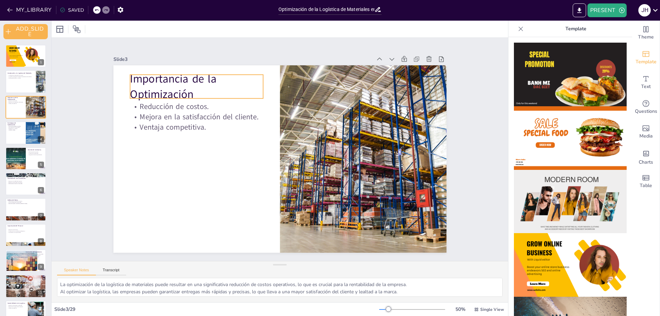
checkbox input "true"
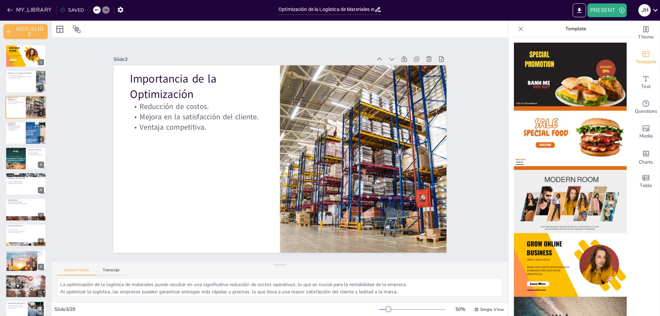
drag, startPoint x: 625, startPoint y: 111, endPoint x: 622, endPoint y: 261, distance: 149.5
click at [622, 261] on div at bounding box center [570, 176] width 124 height 279
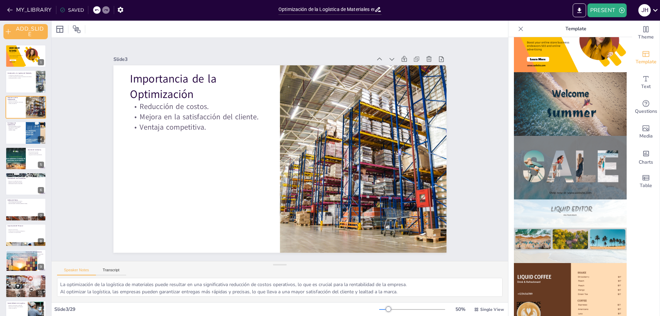
scroll to position [229, 0]
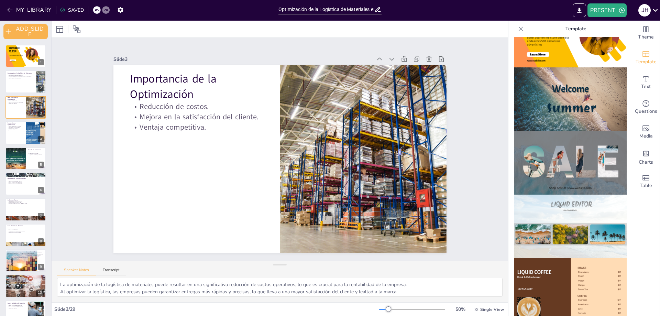
checkbox input "true"
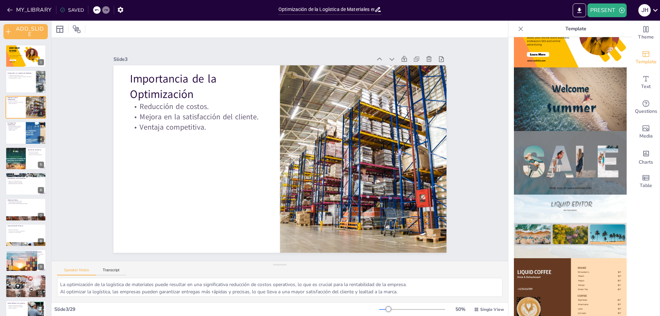
checkbox input "true"
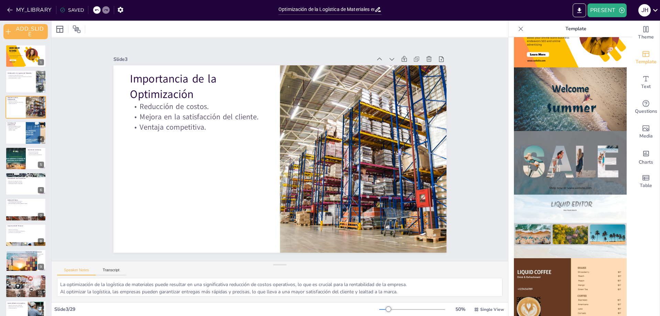
checkbox input "true"
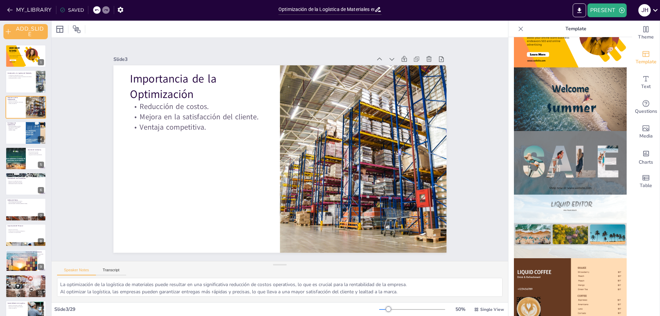
checkbox input "true"
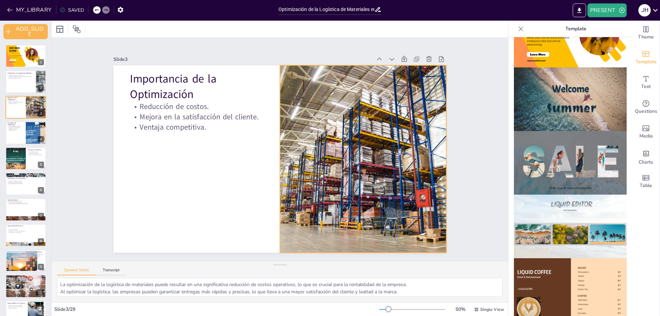
checkbox input "true"
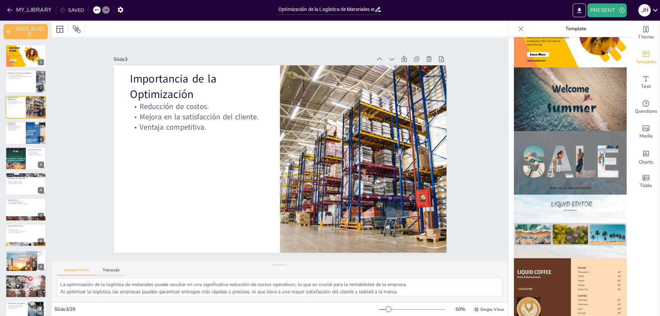
checkbox input "true"
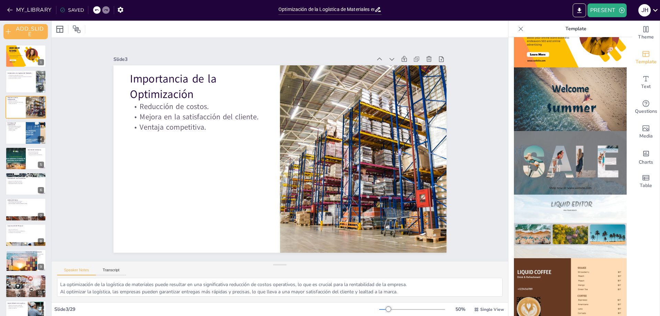
checkbox input "true"
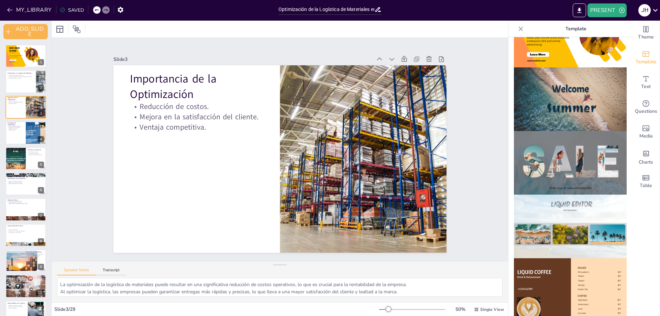
checkbox input "true"
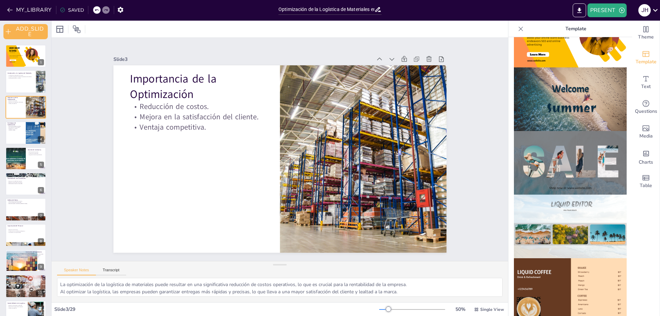
checkbox input "true"
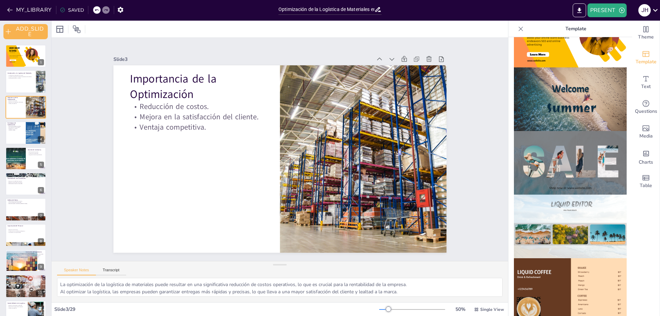
checkbox input "true"
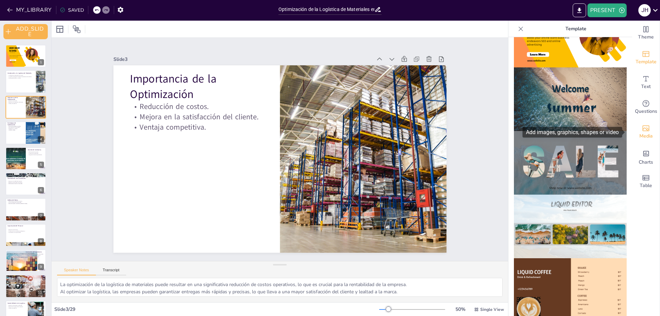
click at [647, 130] on div "Media" at bounding box center [645, 132] width 27 height 25
checkbox input "true"
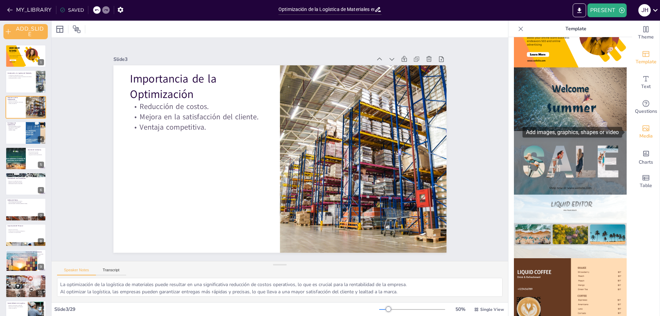
checkbox input "true"
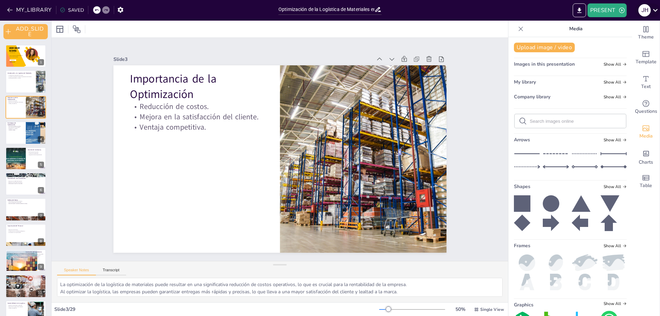
click at [655, 13] on icon at bounding box center [655, 9] width 9 height 9
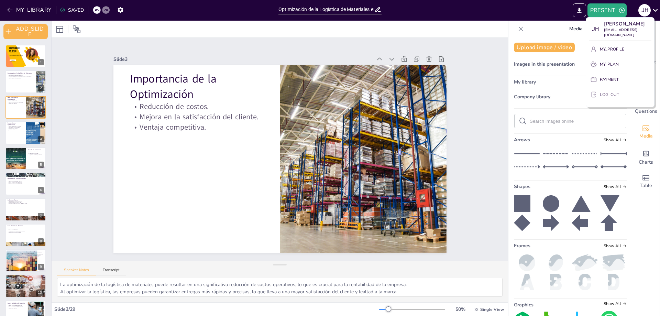
click at [619, 89] on button "LOG_OUT" at bounding box center [620, 94] width 63 height 11
